Goal: Information Seeking & Learning: Learn about a topic

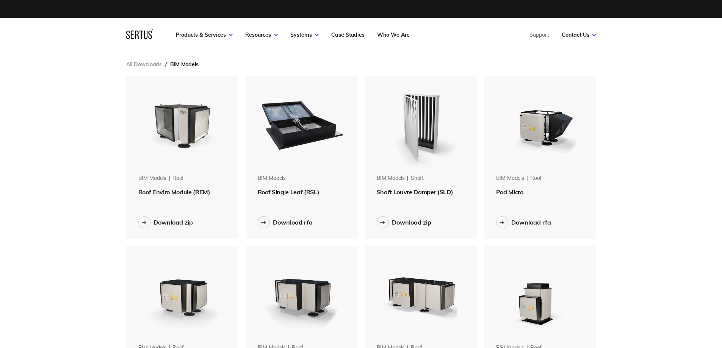
scroll to position [689, 481]
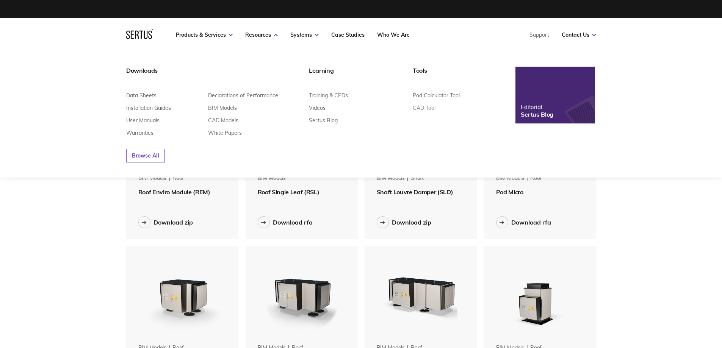
click at [416, 108] on link "CAD Tool" at bounding box center [423, 108] width 23 height 7
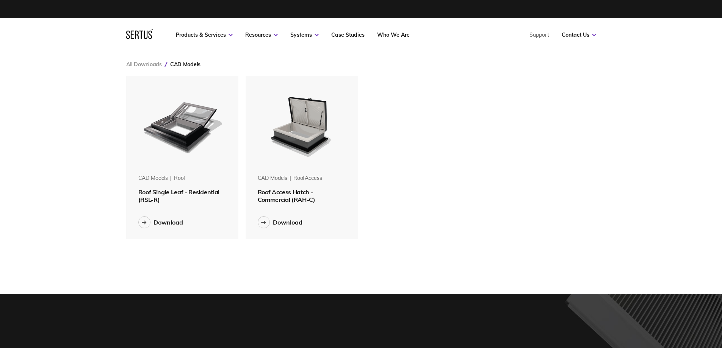
scroll to position [175, 481]
click at [445, 217] on div "CAD Models roof Roof Single Leaf - Residential (RSL-R) Download CAD Models roof…" at bounding box center [361, 157] width 470 height 163
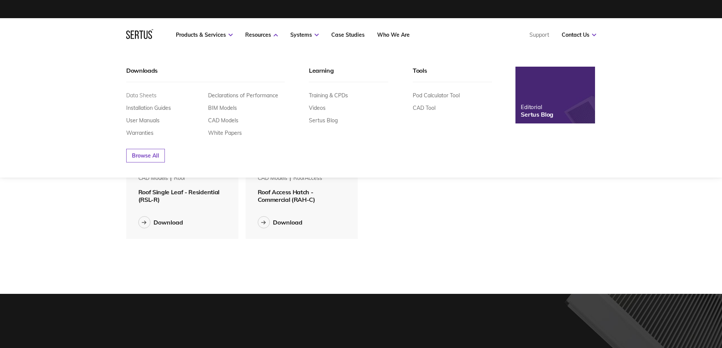
click at [154, 94] on link "Data Sheets" at bounding box center [141, 95] width 30 height 7
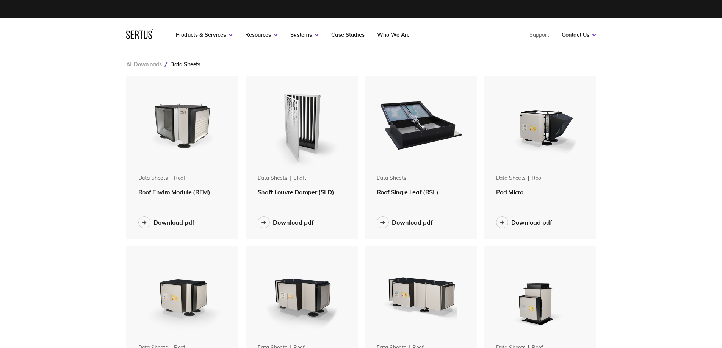
scroll to position [1028, 481]
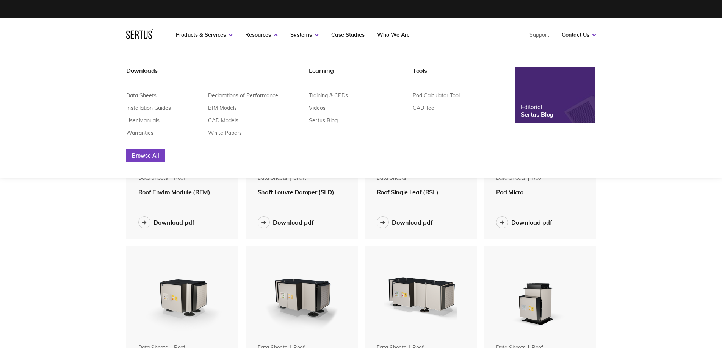
click at [145, 151] on link "Browse All" at bounding box center [145, 156] width 39 height 14
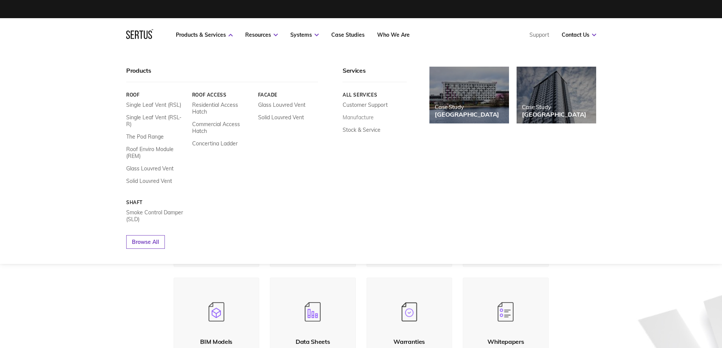
click at [360, 116] on link "Manufacture" at bounding box center [357, 117] width 31 height 7
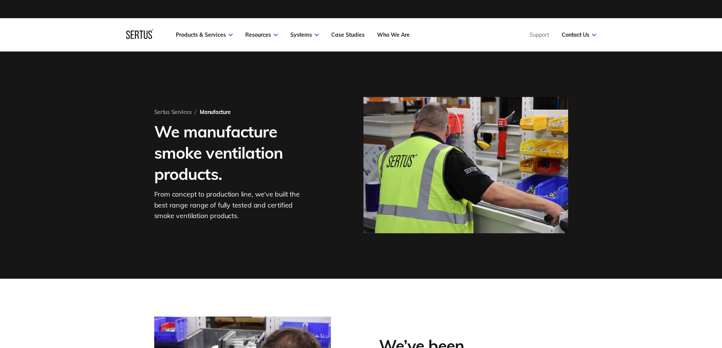
click at [189, 179] on h1 "We manufacture smoke ventilation products." at bounding box center [239, 153] width 170 height 64
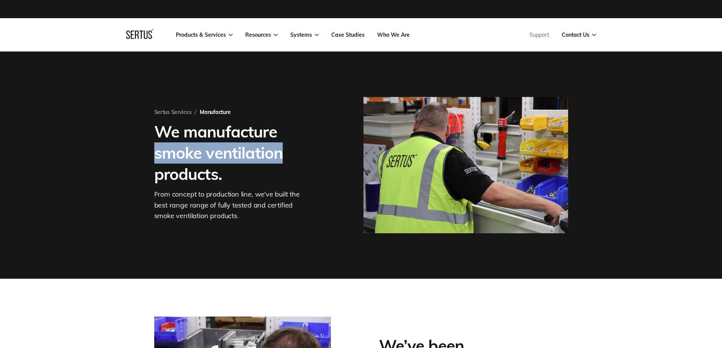
drag, startPoint x: 156, startPoint y: 153, endPoint x: 280, endPoint y: 152, distance: 123.9
click at [280, 152] on h1 "We manufacture smoke ventilation products." at bounding box center [239, 153] width 170 height 64
copy h1 "smoke ventilation"
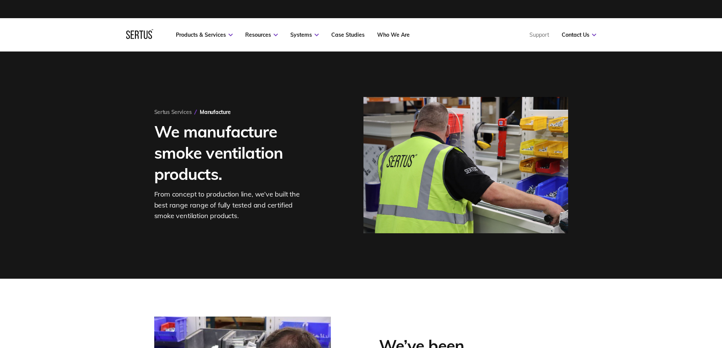
click at [23, 212] on div "Sertus Services Manufacture We manufacture smoke ventilation products. From con…" at bounding box center [361, 165] width 722 height 227
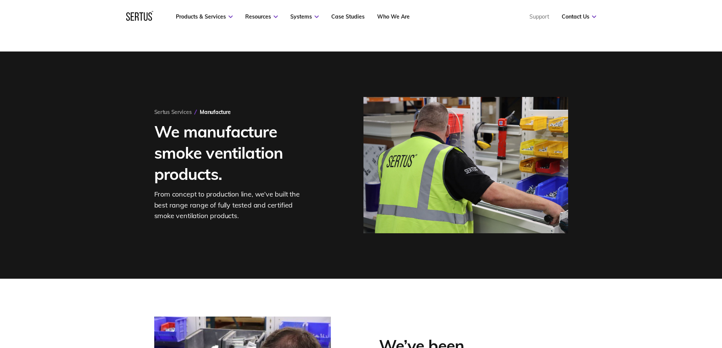
scroll to position [38, 0]
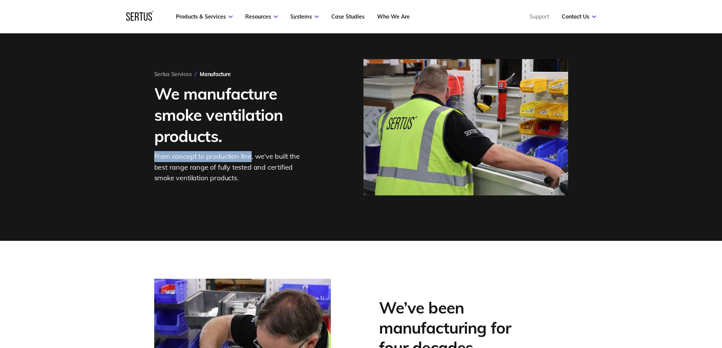
drag, startPoint x: 250, startPoint y: 158, endPoint x: 152, endPoint y: 159, distance: 98.9
click at [152, 159] on div "Sertus Services Manufacture We manufacture smoke ventilation products. From con…" at bounding box center [361, 127] width 444 height 227
copy div "From concept to production line"
click at [232, 176] on div "From concept to production line, we’ve built the best range range of fully test…" at bounding box center [231, 167] width 155 height 33
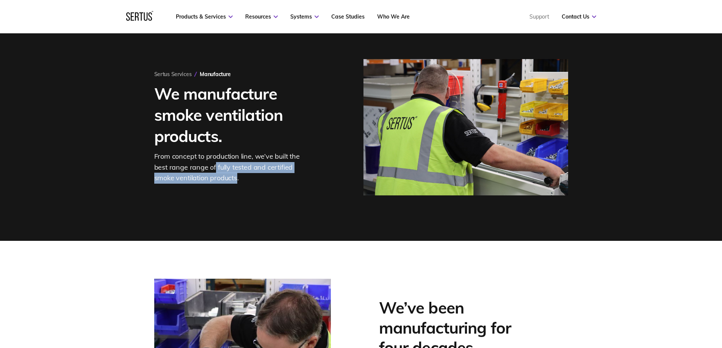
drag, startPoint x: 215, startPoint y: 170, endPoint x: 237, endPoint y: 178, distance: 23.3
click at [237, 178] on div "From concept to production line, we’ve built the best range range of fully test…" at bounding box center [231, 167] width 155 height 33
copy div "fully tested and certified smoke ventilation products"
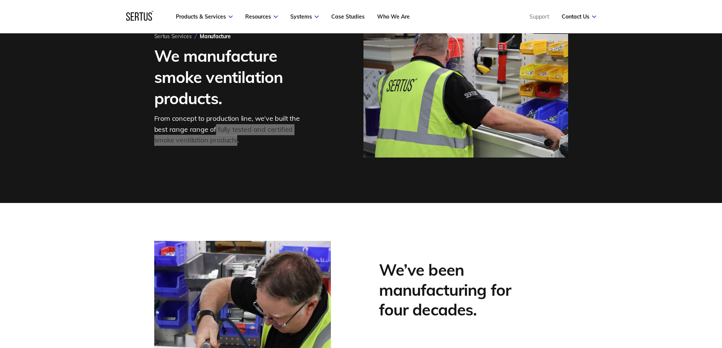
scroll to position [0, 0]
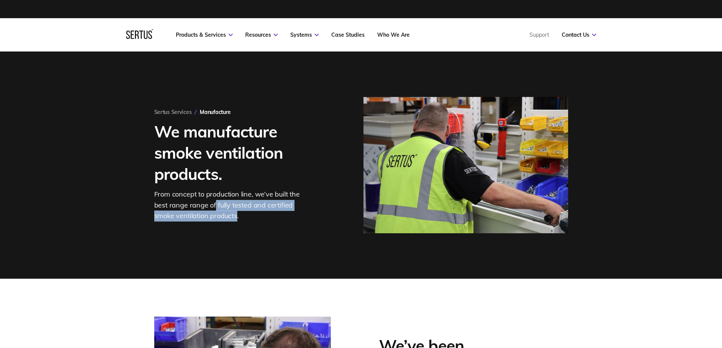
click at [93, 188] on div "Sertus Services Manufacture We manufacture smoke ventilation products. From con…" at bounding box center [361, 165] width 722 height 227
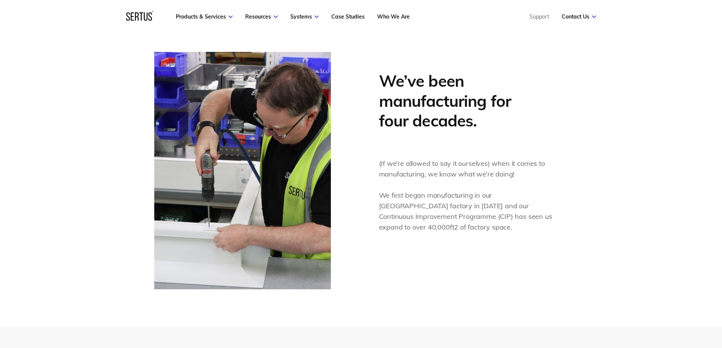
scroll to position [265, 0]
click at [69, 177] on div "We’ve been manufacturing for four decades. (If we’re allowed to say it ourselve…" at bounding box center [361, 170] width 722 height 313
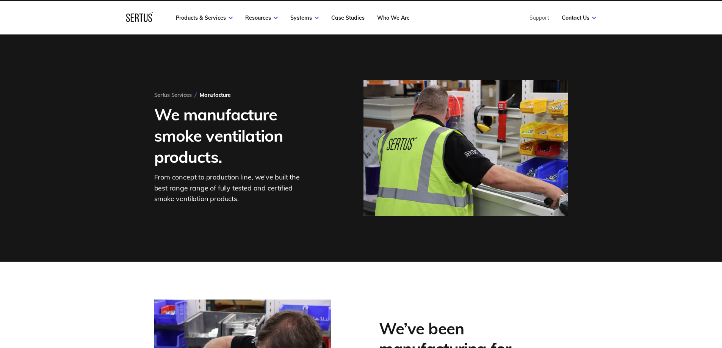
scroll to position [0, 0]
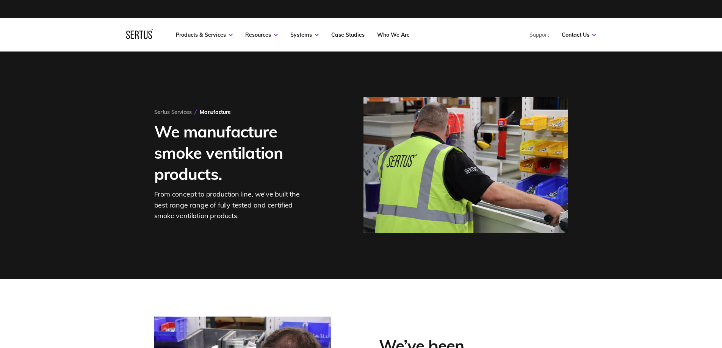
click at [140, 34] on icon at bounding box center [139, 34] width 27 height 10
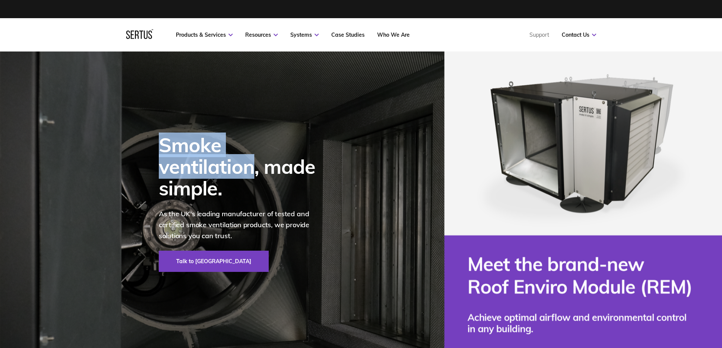
drag, startPoint x: 160, startPoint y: 152, endPoint x: 318, endPoint y: 159, distance: 158.1
click at [318, 159] on div "Smoke ventilation, made simple." at bounding box center [242, 166] width 167 height 65
copy div "Smoke ventilation"
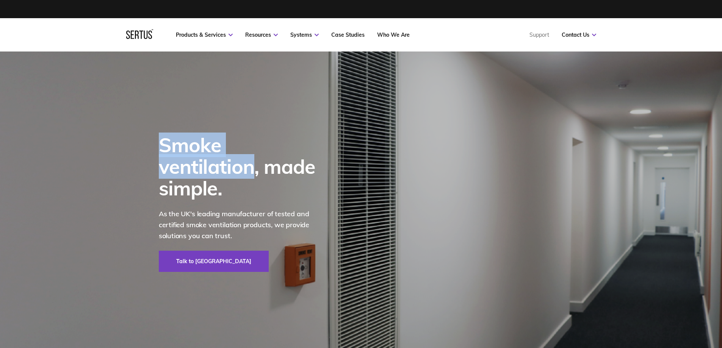
click at [118, 211] on img at bounding box center [361, 203] width 722 height 303
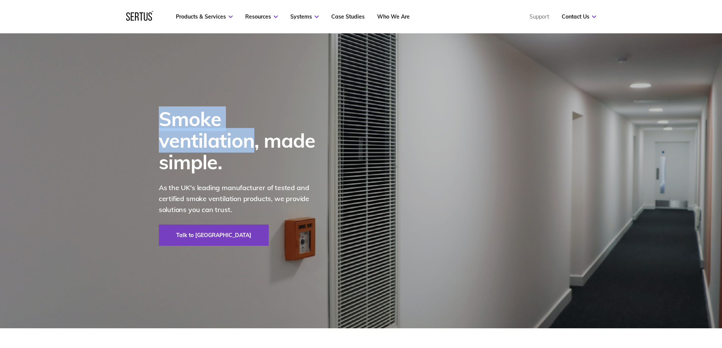
scroll to position [38, 0]
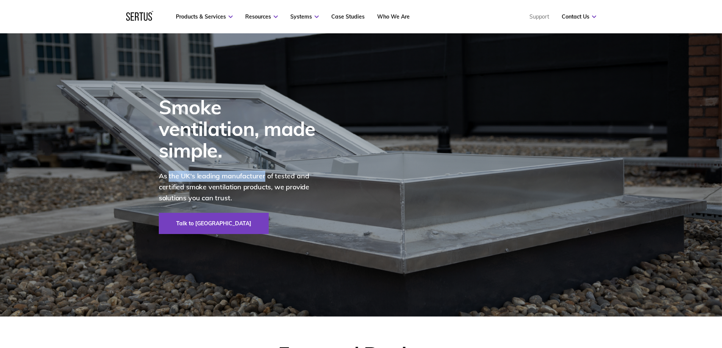
drag, startPoint x: 169, startPoint y: 165, endPoint x: 264, endPoint y: 164, distance: 95.8
click at [264, 171] on p "As the UK's leading manufacturer of tested and certified smoke ventilation prod…" at bounding box center [242, 187] width 167 height 33
copy p "the UK's leading manufacturer"
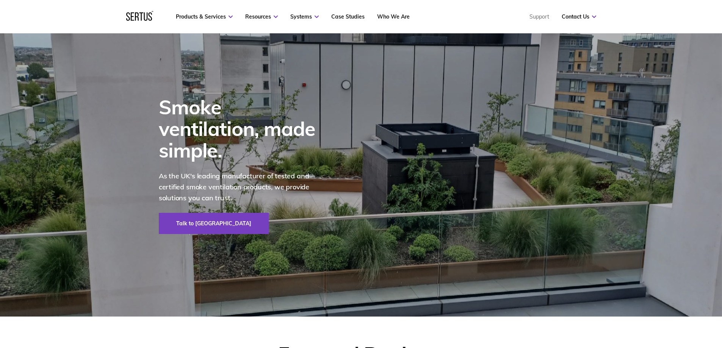
click at [263, 173] on p "As the UK's leading manufacturer of tested and certified smoke ventilation prod…" at bounding box center [242, 187] width 167 height 33
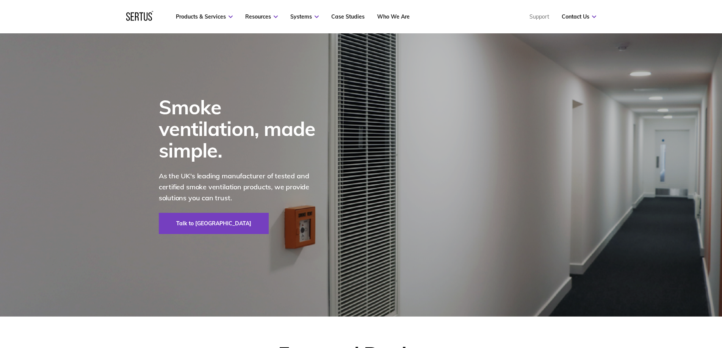
click at [70, 173] on img at bounding box center [361, 165] width 722 height 303
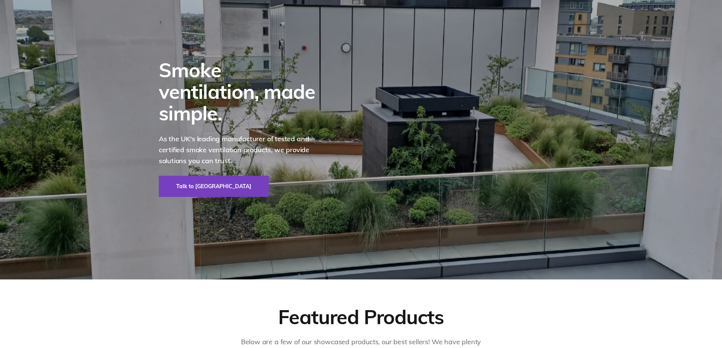
scroll to position [0, 0]
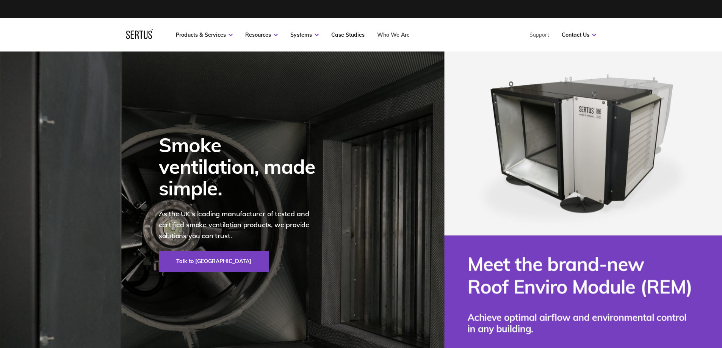
click at [397, 35] on link "Who We Are" at bounding box center [393, 34] width 33 height 7
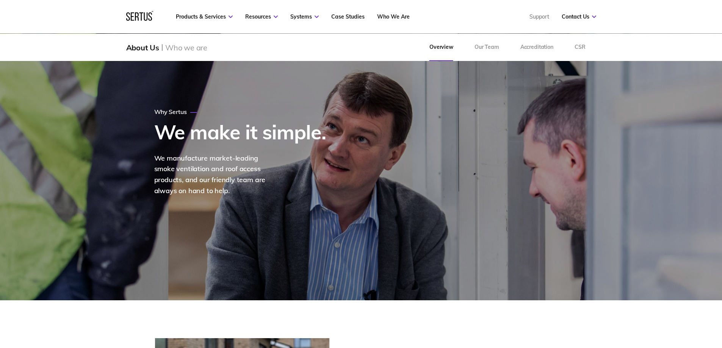
scroll to position [38, 0]
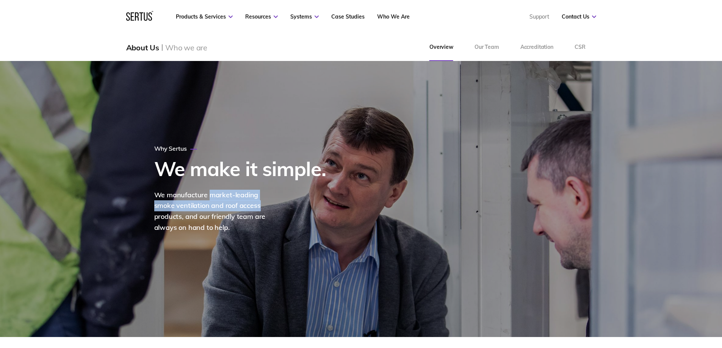
drag, startPoint x: 208, startPoint y: 196, endPoint x: 212, endPoint y: 216, distance: 20.3
click at [237, 209] on div "We manufacture market-leading smoke ventilation and roof access products, and o…" at bounding box center [216, 212] width 125 height 44
copy div "market-leading smoke ventilation and roof access"
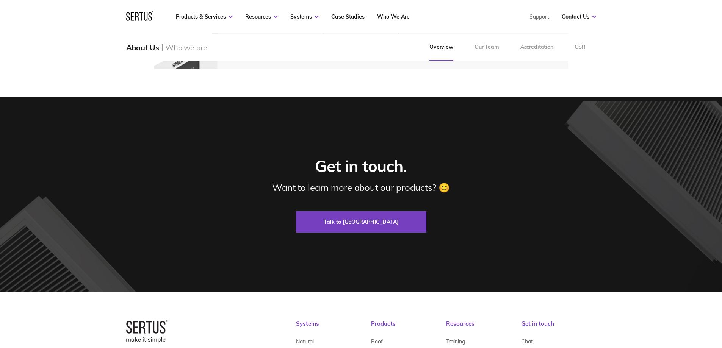
scroll to position [2410, 0]
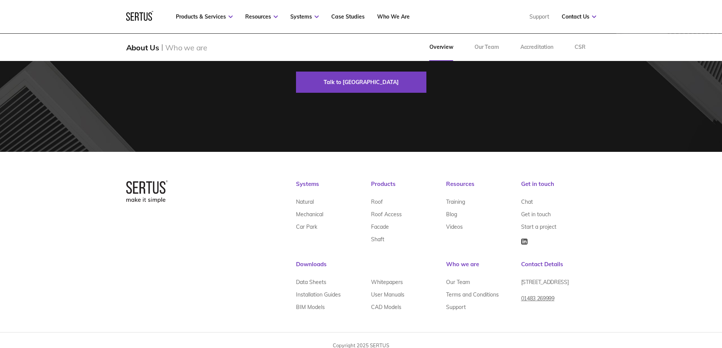
click at [134, 255] on div at bounding box center [147, 246] width 42 height 133
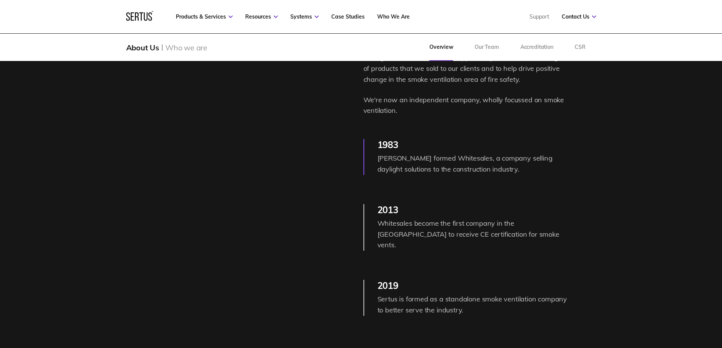
scroll to position [0, 0]
